Goal: Information Seeking & Learning: Learn about a topic

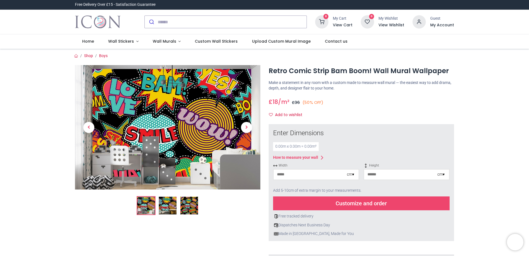
click at [353, 175] on div "cm ▾" at bounding box center [350, 175] width 7 height 6
click at [310, 195] on div "Inches (inch)" at bounding box center [316, 193] width 85 height 9
click at [295, 176] on input "number" at bounding box center [308, 174] width 68 height 10
type input "**"
click at [387, 176] on input "number" at bounding box center [398, 174] width 68 height 10
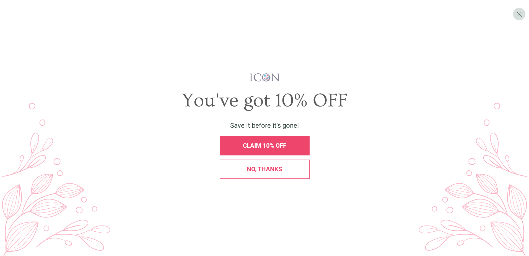
type input "**"
click at [357, 153] on div "CLAIM 10% OFF" at bounding box center [264, 145] width 507 height 19
click at [520, 15] on span "X" at bounding box center [520, 14] width 6 height 8
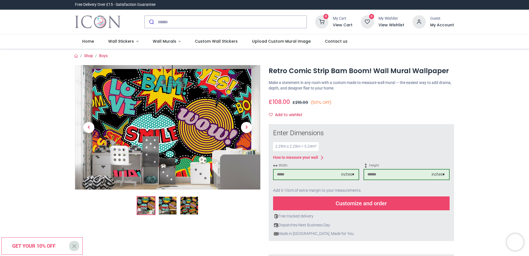
click at [282, 175] on input "**" at bounding box center [308, 174] width 68 height 10
type input "*"
type input "***"
click at [372, 174] on input "**" at bounding box center [398, 174] width 68 height 10
click at [189, 205] on img at bounding box center [189, 206] width 18 height 18
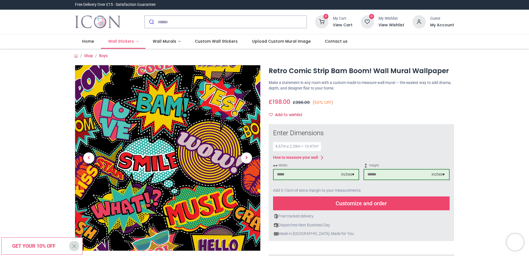
click at [125, 43] on span "Wall Stickers" at bounding box center [121, 41] width 26 height 6
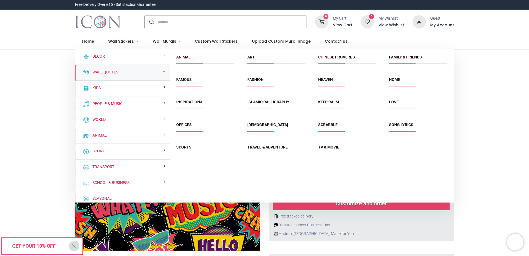
click at [138, 75] on div "Wall Quotes" at bounding box center [122, 73] width 94 height 16
click at [163, 72] on small at bounding box center [164, 71] width 2 height 4
click at [327, 102] on link "Keep Calm" at bounding box center [328, 102] width 21 height 4
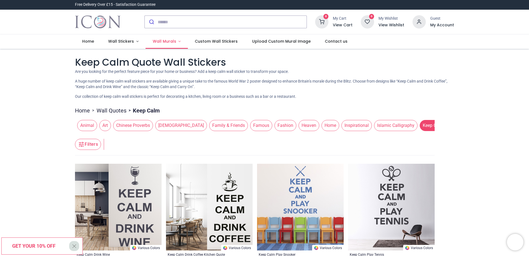
click at [176, 44] on link "Wall Murals" at bounding box center [167, 41] width 42 height 14
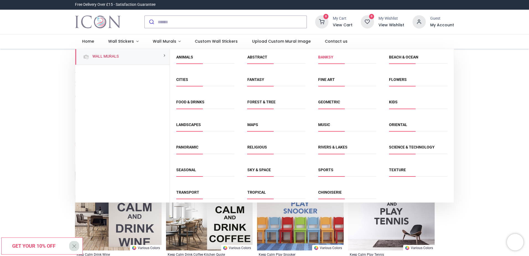
click at [321, 57] on link "Banksy" at bounding box center [325, 57] width 15 height 4
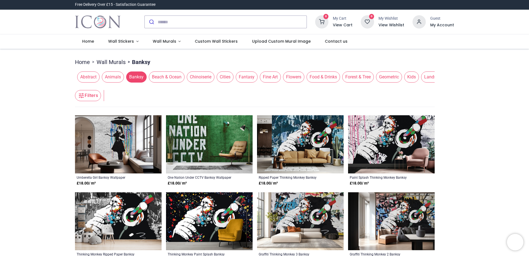
click at [408, 77] on span "Kids" at bounding box center [411, 76] width 15 height 11
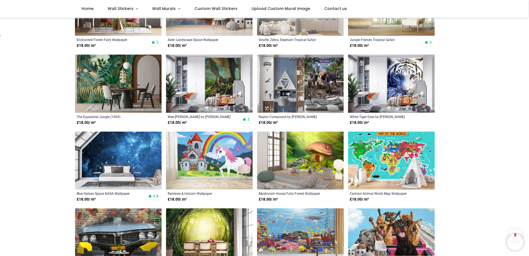
scroll to position [692, 0]
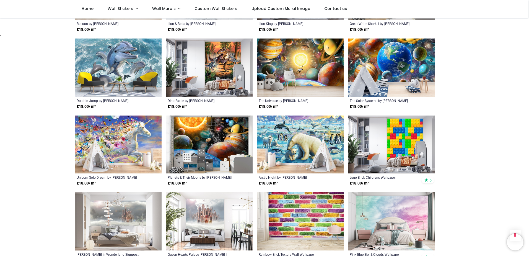
scroll to position [1301, 0]
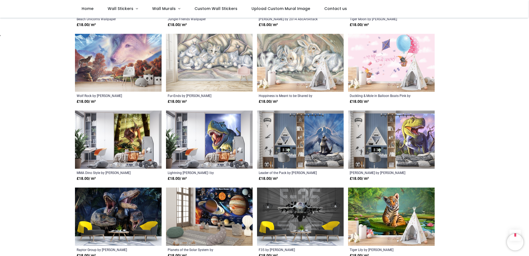
scroll to position [1744, 0]
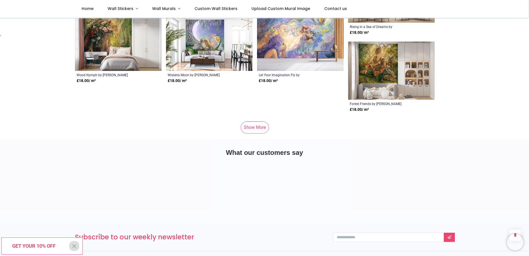
scroll to position [2685, 0]
click at [257, 121] on link "Show More" at bounding box center [255, 127] width 28 height 12
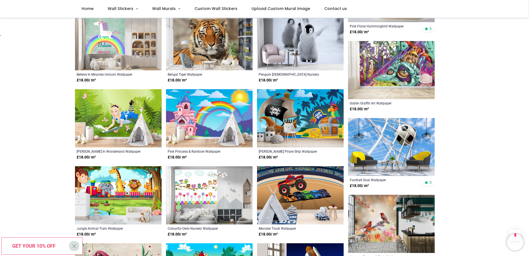
scroll to position [3516, 0]
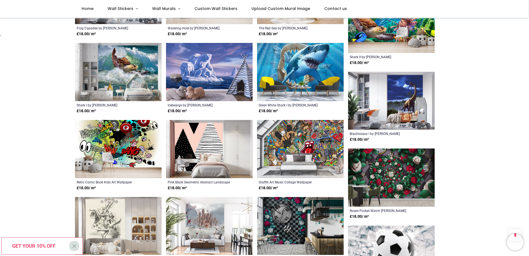
scroll to position [4125, 0]
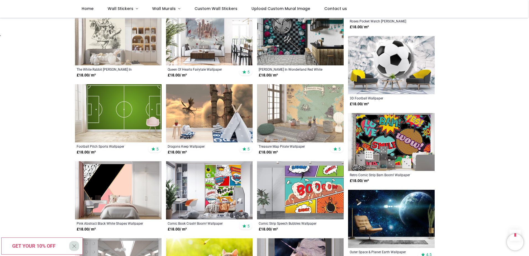
scroll to position [4319, 0]
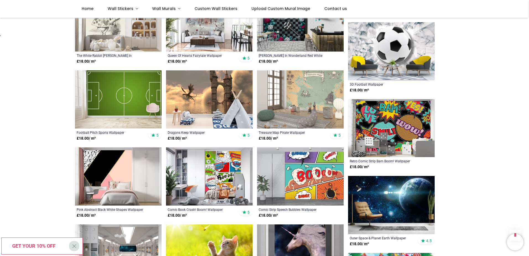
click at [227, 159] on img at bounding box center [209, 176] width 87 height 58
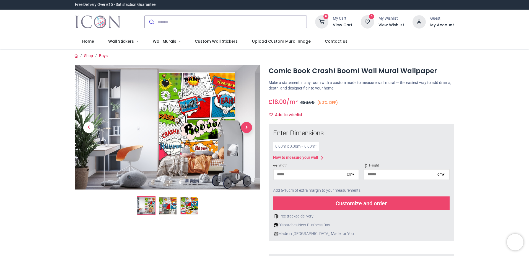
click at [249, 128] on span "Next" at bounding box center [246, 127] width 11 height 11
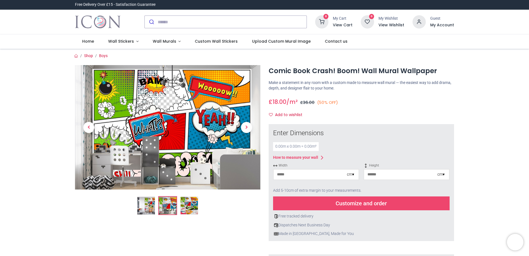
click at [189, 108] on div at bounding box center [167, 140] width 185 height 150
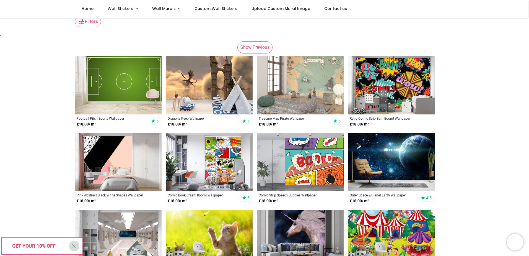
scroll to position [111, 0]
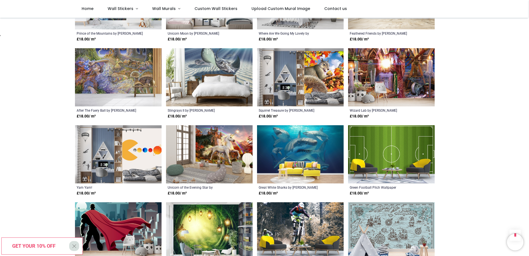
scroll to position [941, 0]
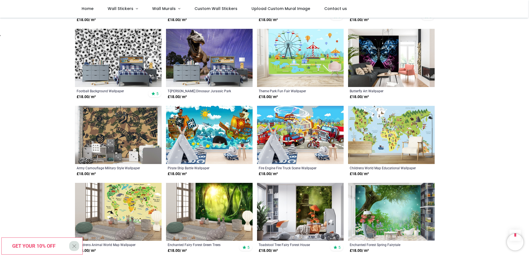
scroll to position [1080, 0]
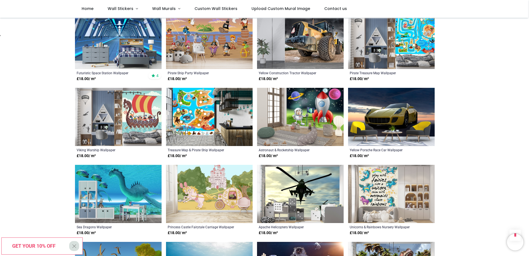
scroll to position [1855, 0]
